Goal: Task Accomplishment & Management: Complete application form

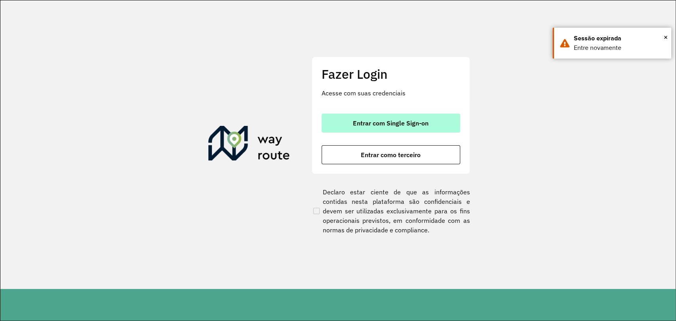
click at [398, 123] on span "Entrar com Single Sign-on" at bounding box center [391, 123] width 76 height 6
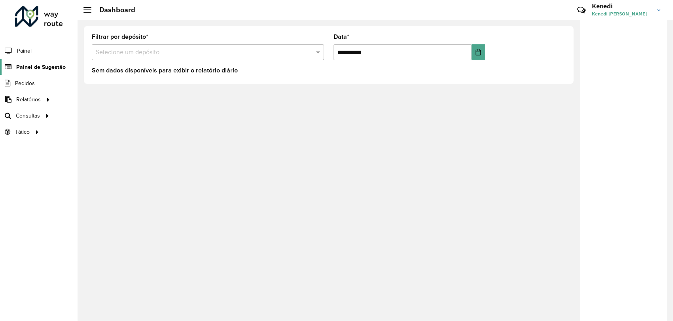
click at [54, 67] on span "Painel de Sugestão" at bounding box center [40, 67] width 49 height 8
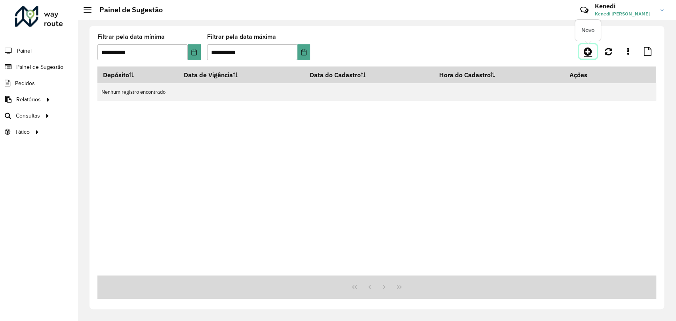
click at [588, 49] on icon at bounding box center [587, 51] width 8 height 9
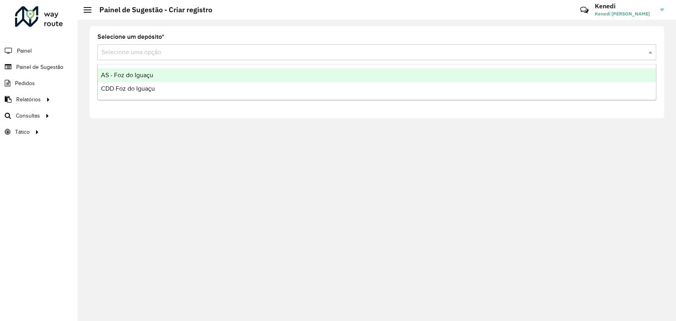
click at [209, 53] on input "text" at bounding box center [368, 52] width 535 height 9
click at [170, 76] on div "AS - Foz do Iguaçu" at bounding box center [377, 74] width 558 height 13
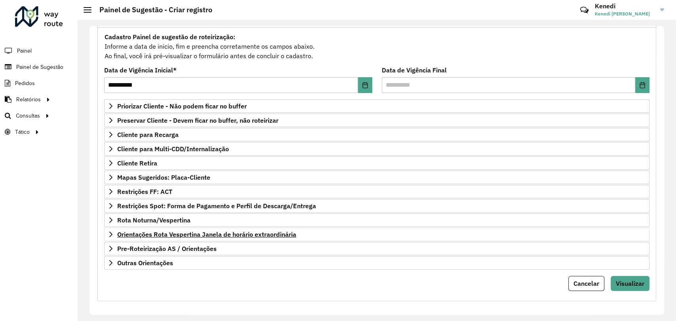
scroll to position [72, 0]
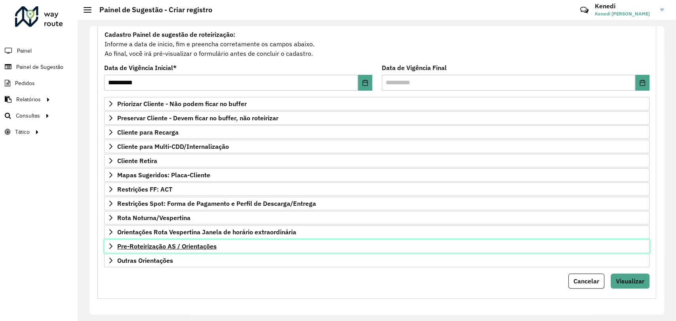
click at [114, 243] on link "Pre-Roteirização AS / Orientações" at bounding box center [376, 245] width 545 height 13
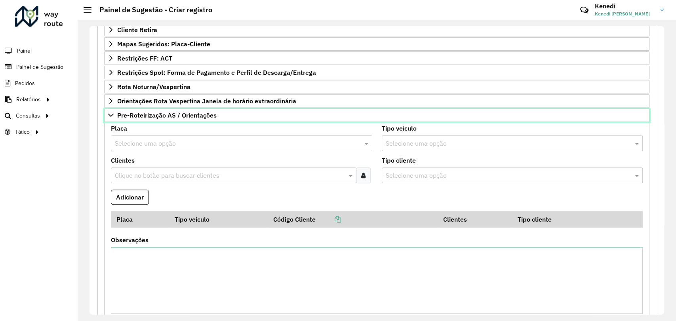
scroll to position [204, 0]
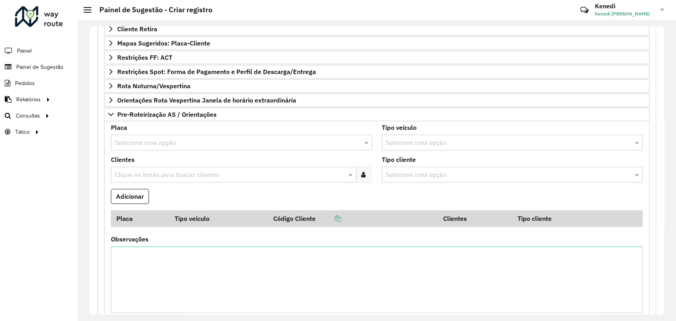
click at [152, 136] on div "Selecione uma opção" at bounding box center [241, 143] width 261 height 16
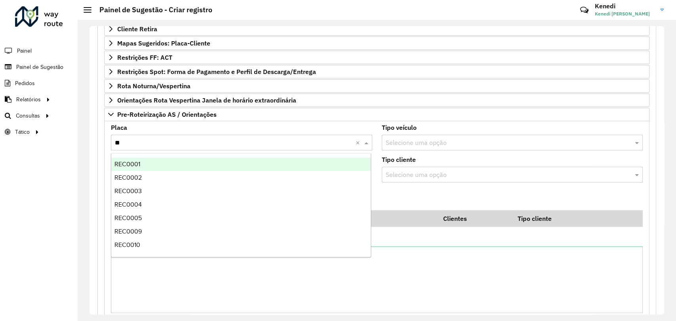
type input "***"
click at [138, 169] on div "REC0001" at bounding box center [240, 164] width 259 height 13
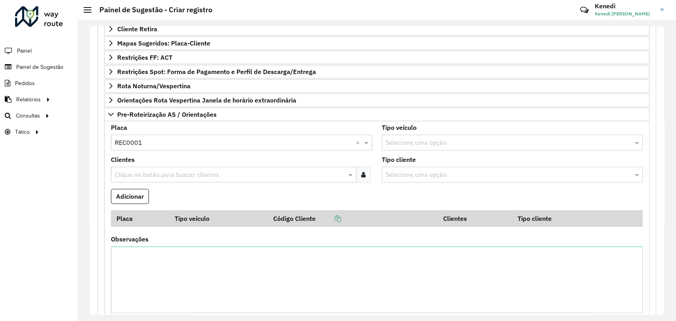
click at [139, 171] on input "text" at bounding box center [230, 174] width 234 height 9
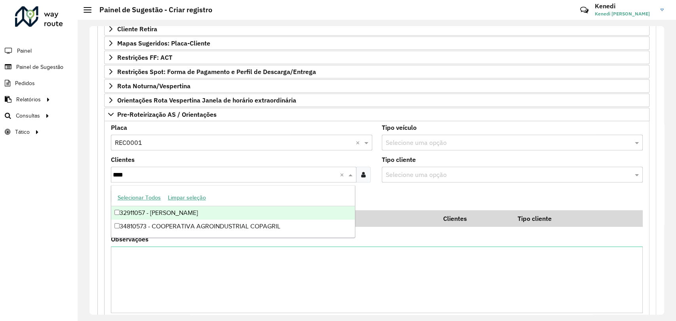
type input "*****"
click at [122, 216] on div "34810573 - COOPERATIVA AGROINDUSTRIAL COPAGRIL" at bounding box center [232, 212] width 243 height 13
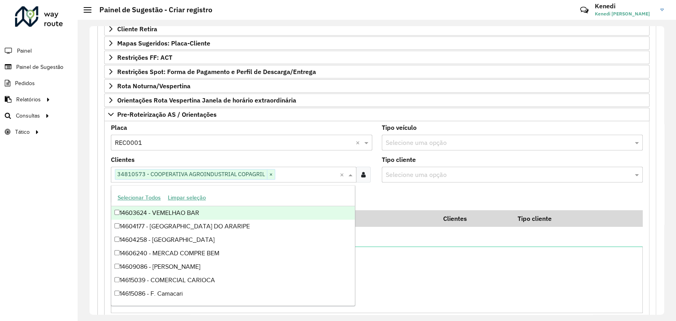
click at [408, 200] on formly-field "Adicionar" at bounding box center [376, 199] width 541 height 21
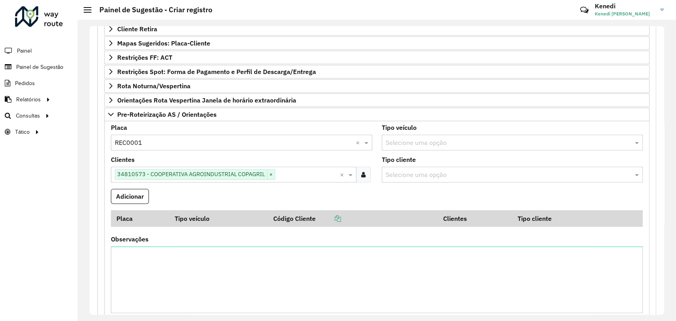
click at [322, 198] on formly-field "Adicionar" at bounding box center [376, 199] width 541 height 21
click at [133, 194] on button "Adicionar" at bounding box center [130, 196] width 38 height 15
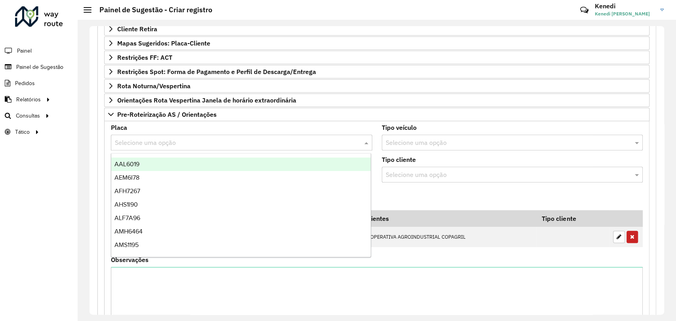
click at [211, 148] on div "Selecione uma opção" at bounding box center [241, 143] width 261 height 16
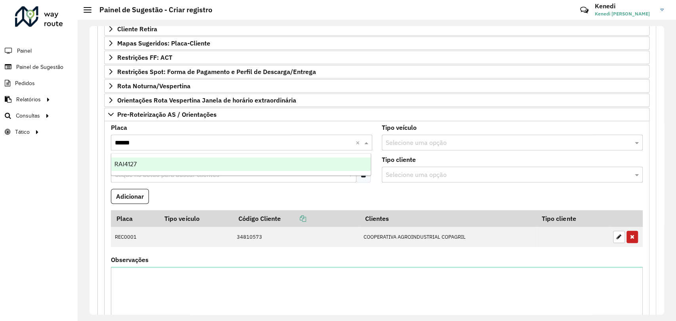
type input "*******"
click at [144, 167] on div "RAI4127" at bounding box center [240, 164] width 259 height 13
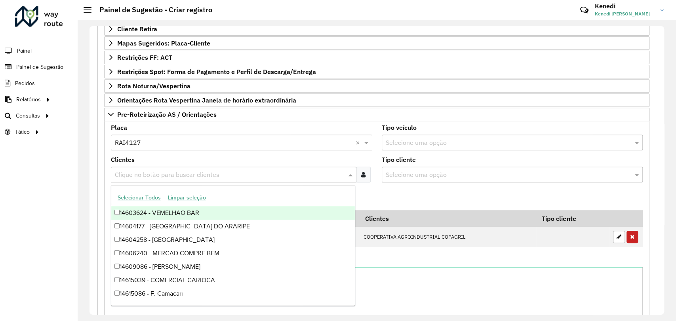
click at [144, 175] on input "text" at bounding box center [230, 174] width 234 height 9
type input "****"
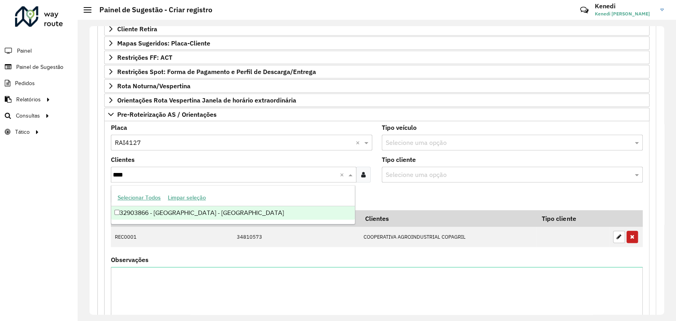
click at [150, 210] on div "32903866 - [GEOGRAPHIC_DATA] - [GEOGRAPHIC_DATA]" at bounding box center [232, 212] width 243 height 13
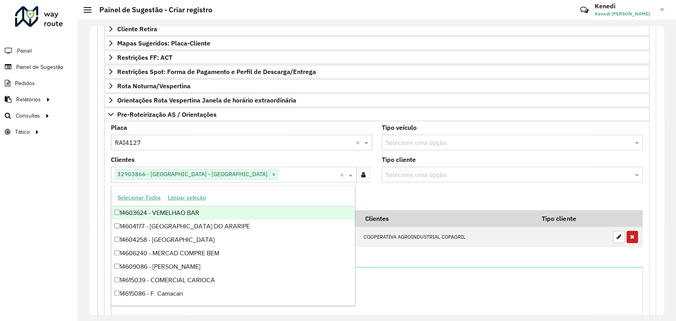
click at [392, 189] on formly-field "Adicionar" at bounding box center [376, 199] width 541 height 21
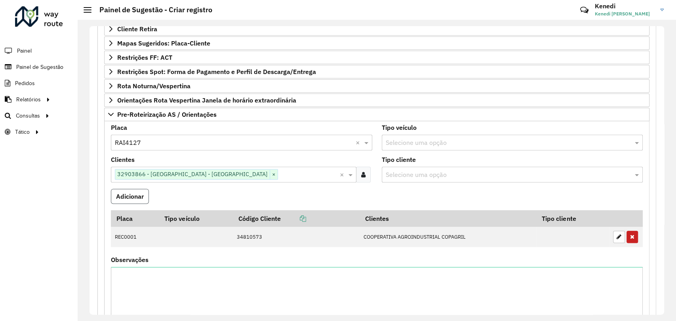
click at [144, 194] on button "Adicionar" at bounding box center [130, 196] width 38 height 15
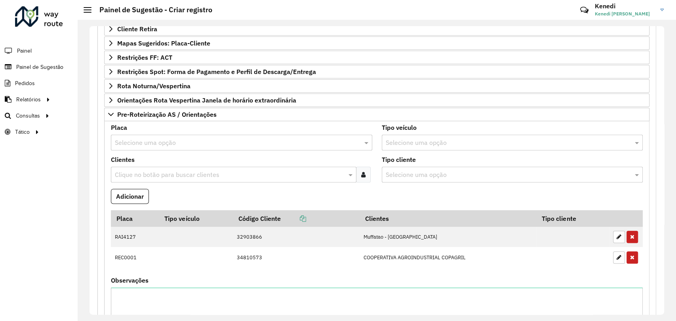
click at [187, 141] on input "text" at bounding box center [233, 142] width 237 height 9
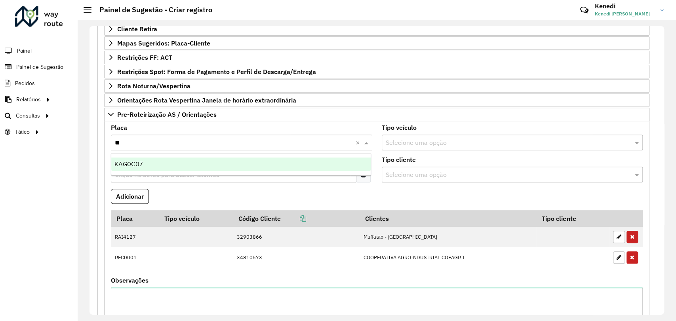
type input "***"
click at [142, 163] on div "KAG0C07" at bounding box center [240, 164] width 259 height 13
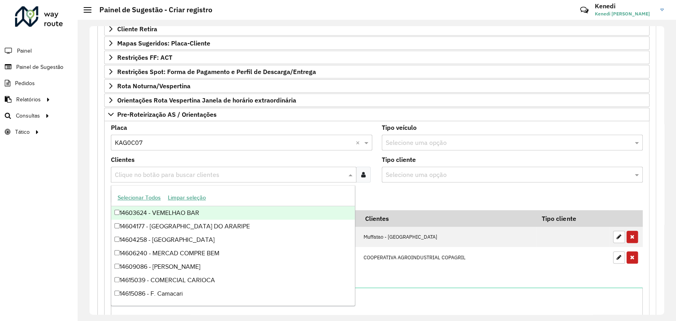
click at [142, 172] on input "text" at bounding box center [230, 174] width 234 height 9
type input "***"
click at [133, 212] on div "32900732 - [PERSON_NAME] E CIA" at bounding box center [232, 212] width 243 height 13
click at [379, 186] on formly-field "Tipo cliente Selecione uma opção" at bounding box center [512, 173] width 271 height 32
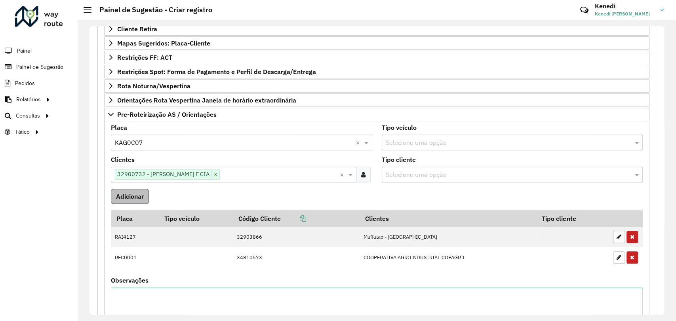
drag, startPoint x: 152, startPoint y: 198, endPoint x: 148, endPoint y: 197, distance: 4.4
click at [151, 197] on formly-field "Adicionar" at bounding box center [376, 199] width 541 height 21
click at [137, 194] on button "Adicionar" at bounding box center [130, 196] width 38 height 15
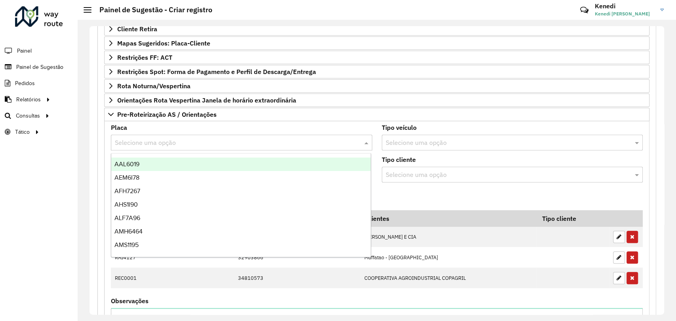
click at [124, 140] on input "text" at bounding box center [233, 142] width 237 height 9
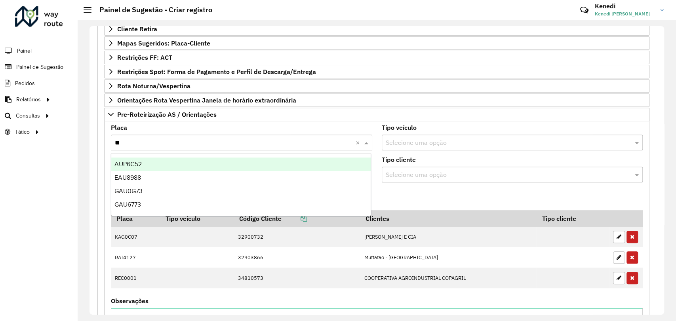
type input "***"
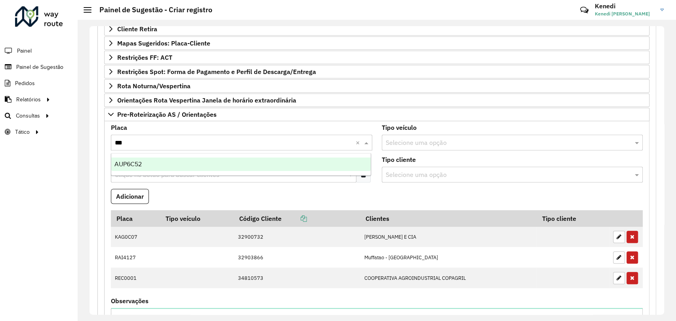
click at [127, 161] on span "AUP6C52" at bounding box center [127, 164] width 27 height 7
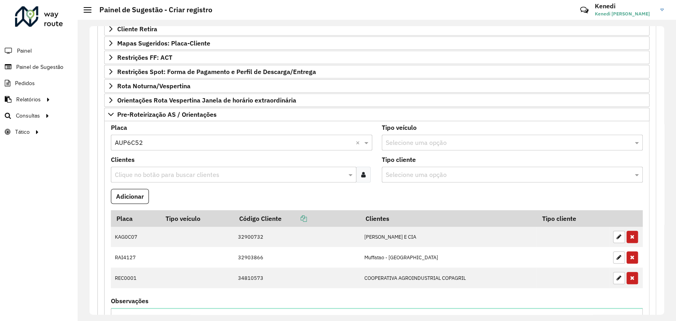
click at [125, 184] on formly-field "Clientes Clique no botão para buscar clientes" at bounding box center [241, 173] width 271 height 32
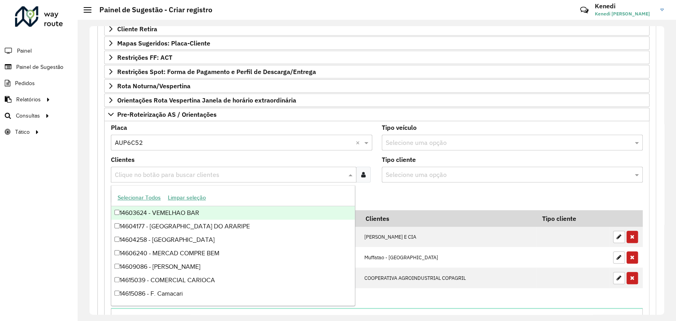
click at [127, 176] on input "text" at bounding box center [230, 174] width 234 height 9
type input "***"
click at [144, 211] on div "32900704 - [PERSON_NAME] CIA L" at bounding box center [232, 212] width 243 height 13
click at [379, 199] on formly-field "Adicionar" at bounding box center [376, 199] width 541 height 21
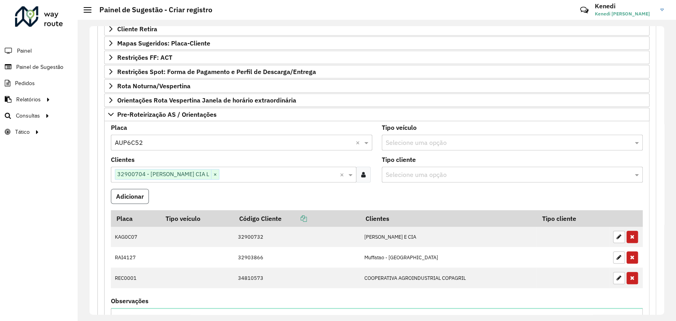
click at [122, 200] on button "Adicionar" at bounding box center [130, 196] width 38 height 15
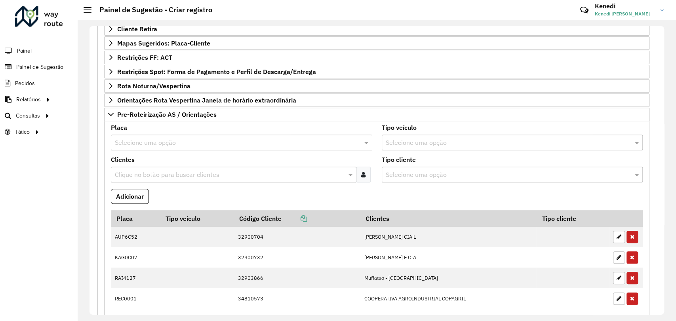
click at [250, 140] on input "text" at bounding box center [233, 142] width 237 height 9
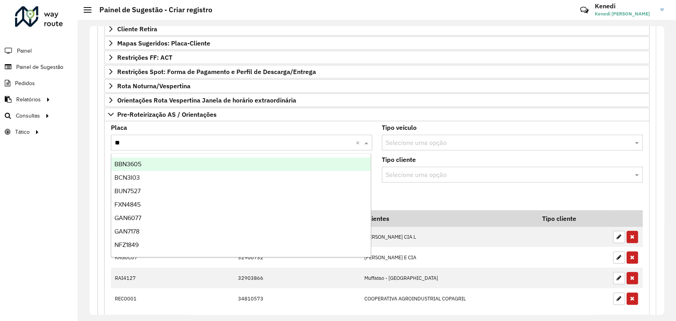
type input "***"
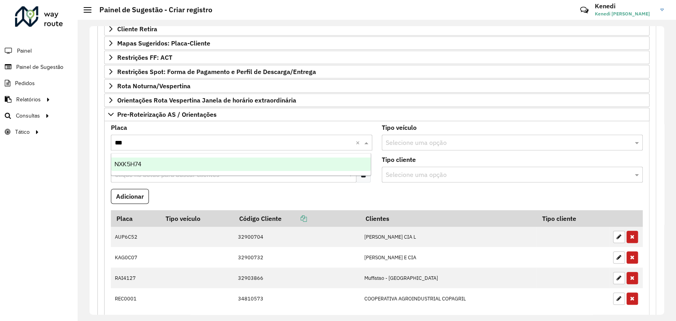
click at [156, 168] on div "NXK5H74" at bounding box center [240, 164] width 259 height 13
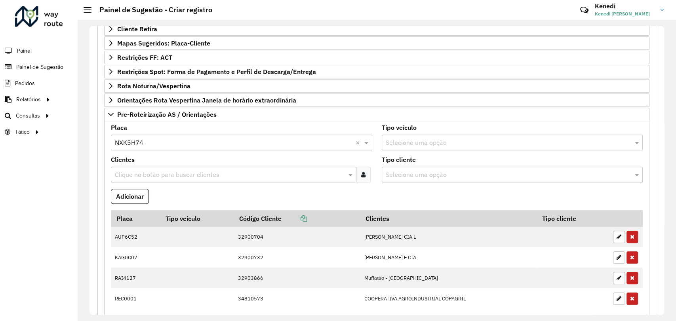
click at [151, 174] on input "text" at bounding box center [230, 174] width 234 height 9
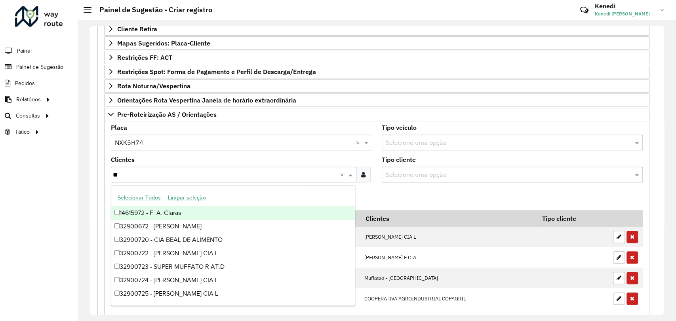
type input "***"
click at [133, 211] on div "32900727 - [PERSON_NAME] E CIA" at bounding box center [232, 212] width 243 height 13
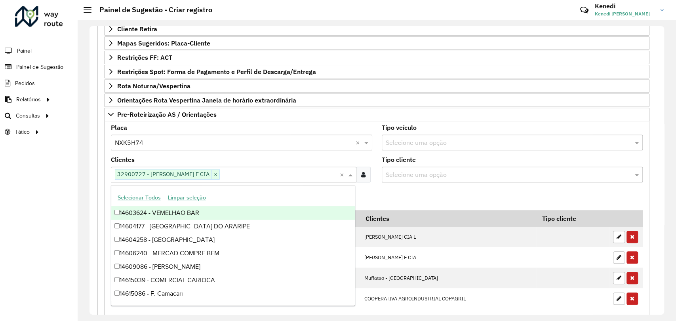
click at [381, 189] on formly-field "Adicionar" at bounding box center [376, 199] width 541 height 21
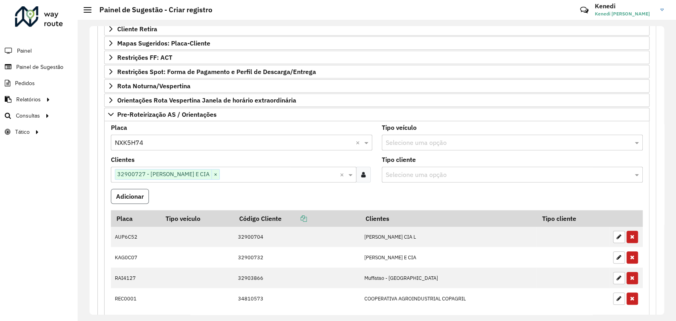
click at [131, 195] on button "Adicionar" at bounding box center [130, 196] width 38 height 15
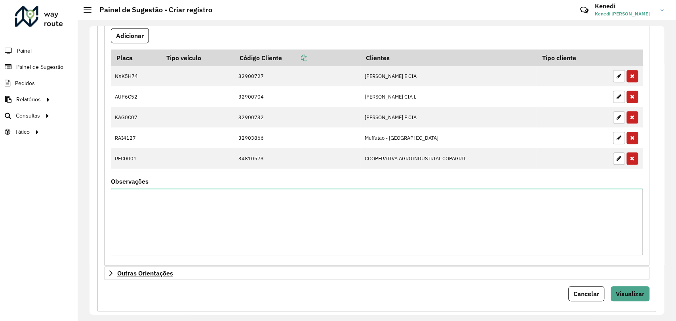
scroll to position [377, 0]
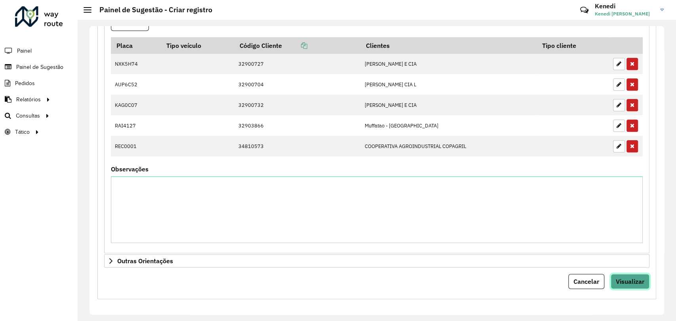
click at [627, 275] on button "Visualizar" at bounding box center [629, 281] width 39 height 15
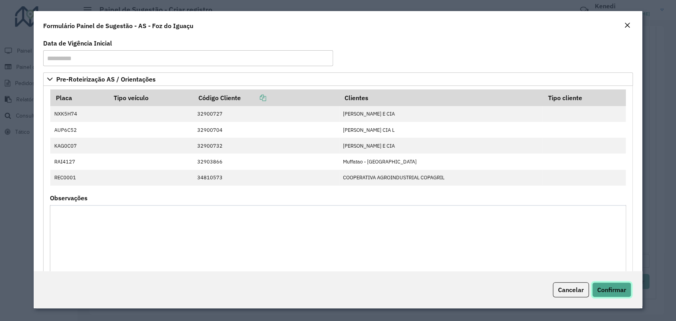
click at [594, 291] on button "Confirmar" at bounding box center [611, 289] width 39 height 15
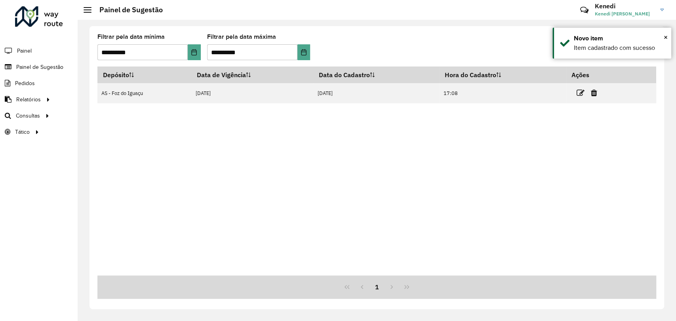
click at [580, 94] on icon at bounding box center [580, 93] width 8 height 8
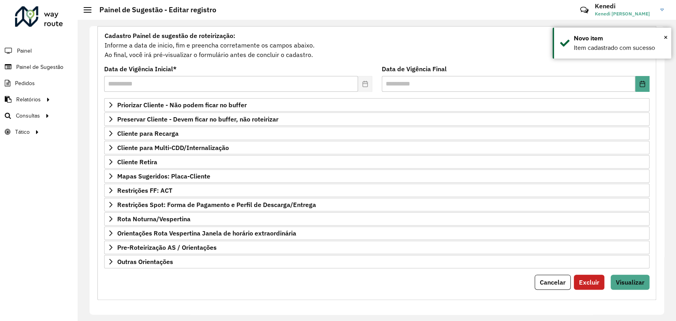
scroll to position [72, 0]
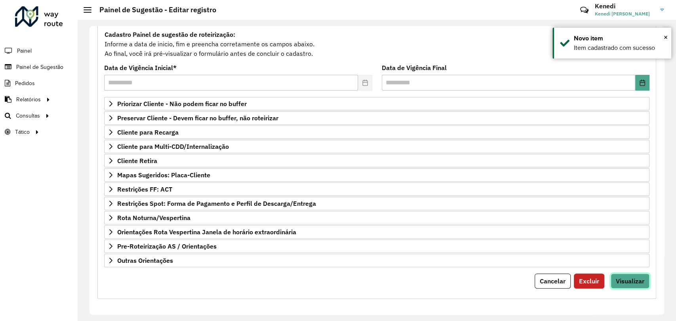
click at [629, 281] on span "Visualizar" at bounding box center [629, 281] width 28 height 8
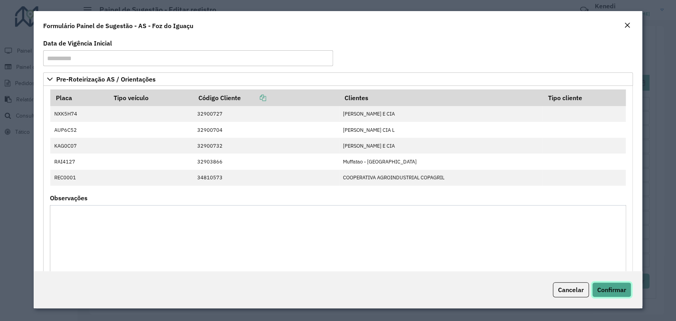
click at [608, 292] on span "Confirmar" at bounding box center [611, 290] width 29 height 8
